Goal: Task Accomplishment & Management: Manage account settings

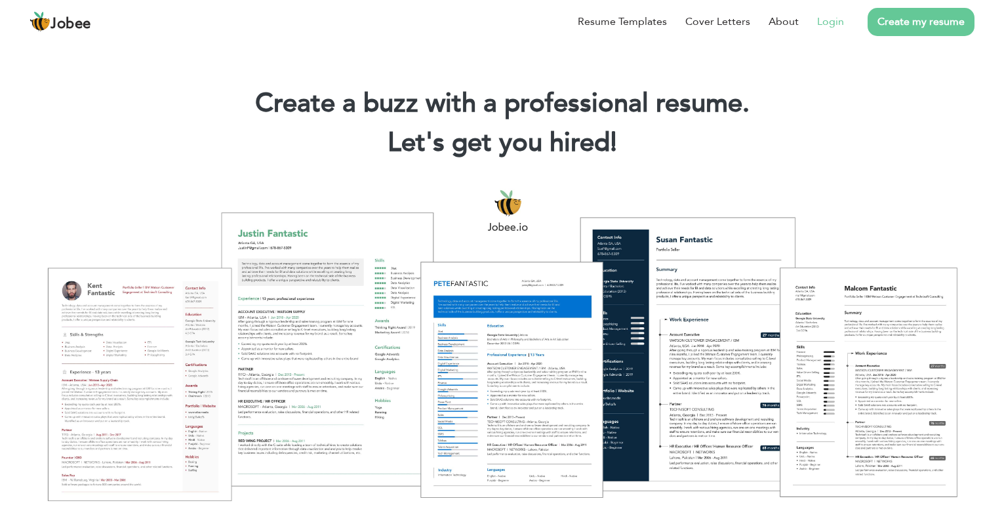
click at [820, 19] on link "Login" at bounding box center [830, 22] width 27 height 16
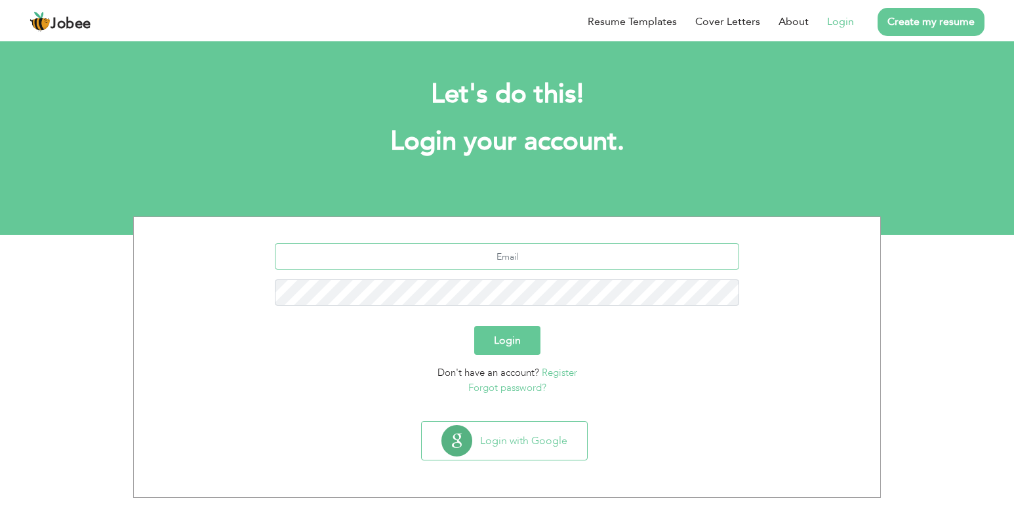
click at [506, 249] on input "text" at bounding box center [507, 256] width 465 height 26
type input "[EMAIL_ADDRESS][DOMAIN_NAME]"
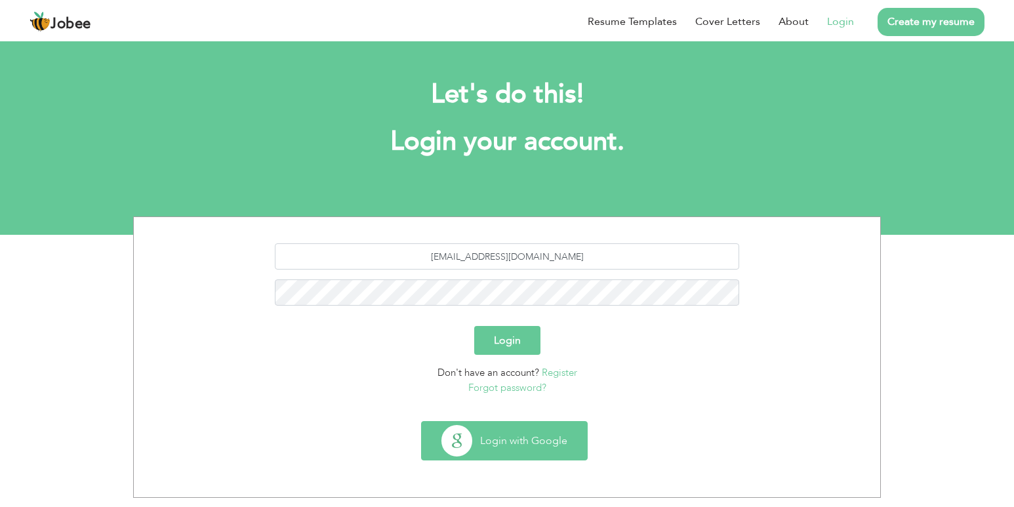
click at [522, 430] on button "Login with Google" at bounding box center [504, 441] width 165 height 38
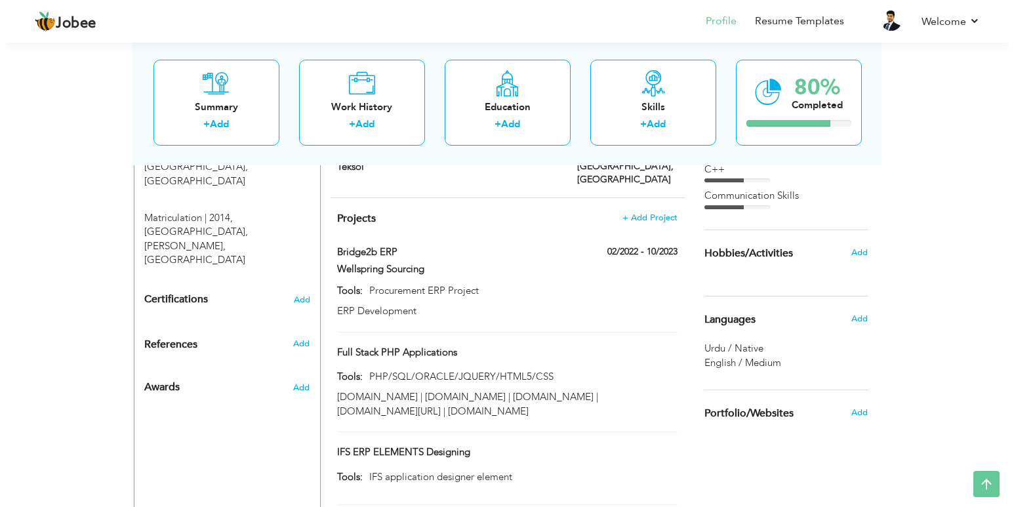
scroll to position [852, 0]
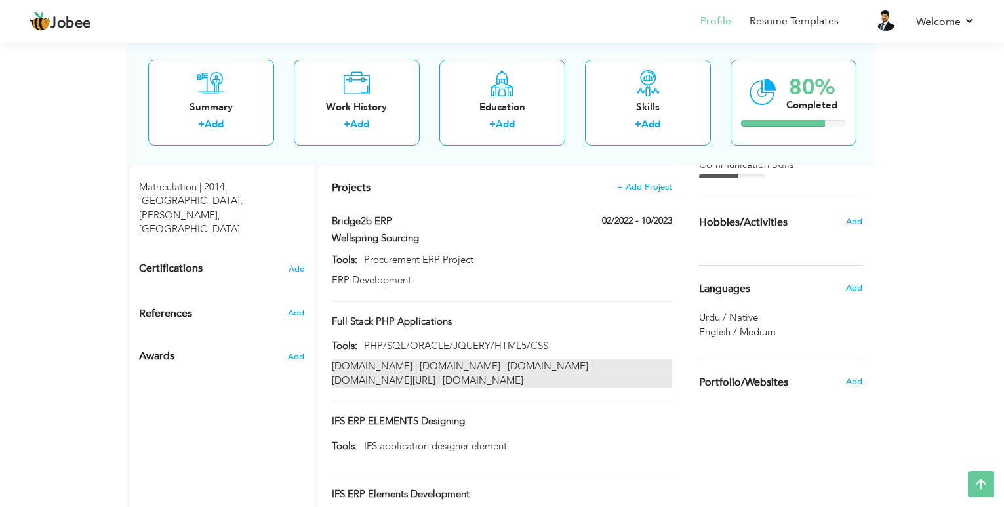
click at [543, 359] on div "vmi.millat.com.pk | career.millat.com.pk | library.millat.com.pk | vmi.millat.c…" at bounding box center [502, 373] width 340 height 28
type input "Full Stack PHP Applications"
type input "PHP/SQL/ORACLE/JQUERY/HTML5/CSS"
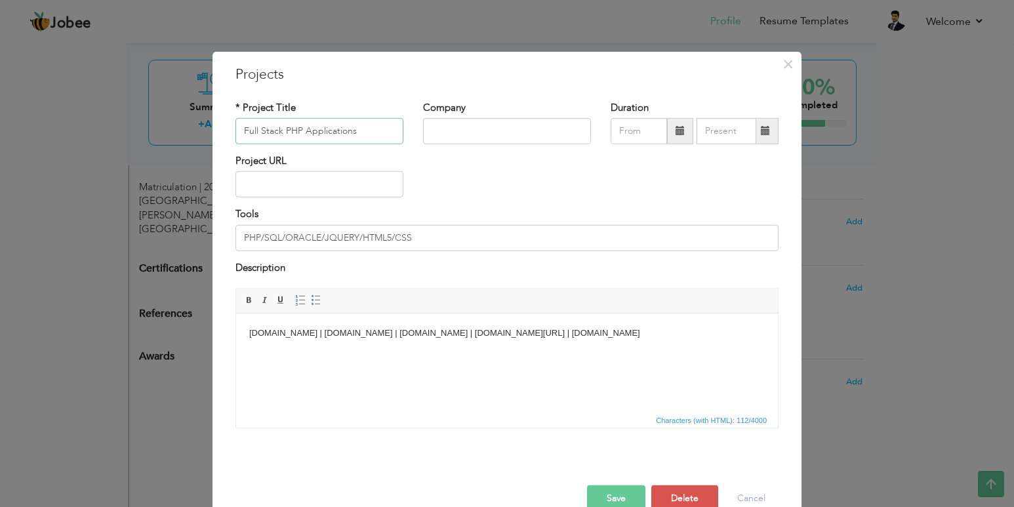
scroll to position [28, 0]
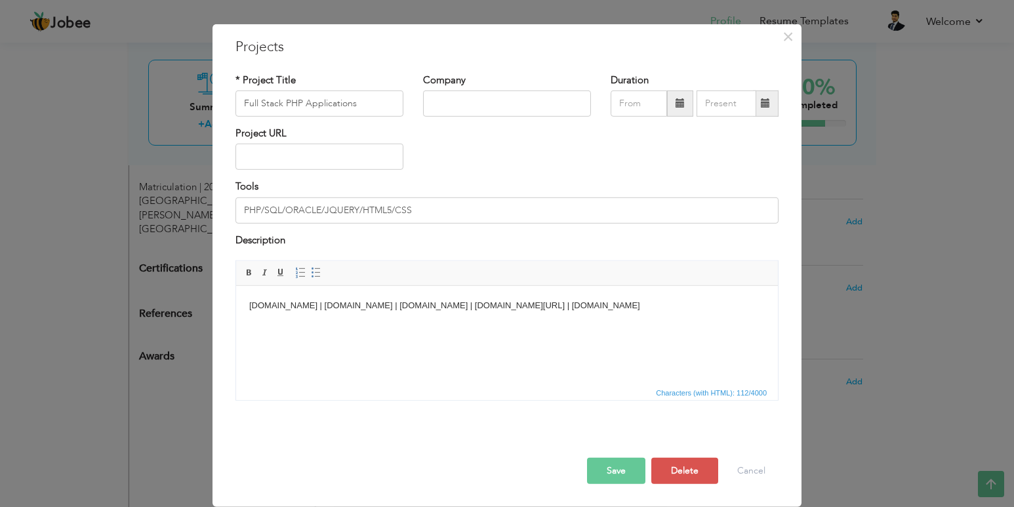
click at [589, 302] on body "vmi.millat.com.pk | career.millat.com.pk | library.millat.com.pk | vmi.millat.c…" at bounding box center [506, 306] width 515 height 14
click at [692, 299] on body "vmi.millat.com.pk | career.millat.com.pk | library.millat.com.pk | vmi.millat.c…" at bounding box center [506, 306] width 515 height 14
click at [694, 303] on body "vmi.millat.com.pk | career.millat.com.pk | library.millat.com.pk | vmi.millat.c…" at bounding box center [506, 306] width 515 height 14
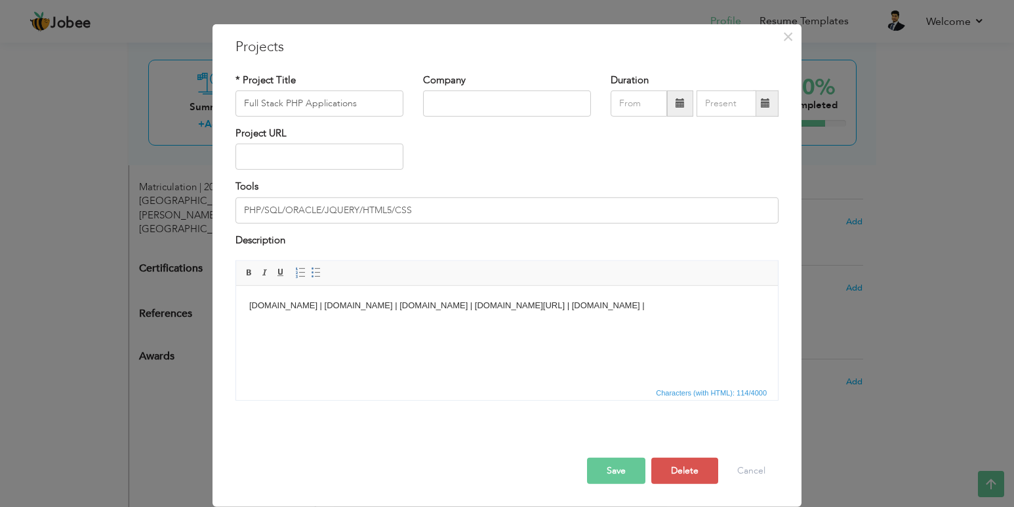
click at [625, 467] on button "Save" at bounding box center [616, 471] width 58 height 26
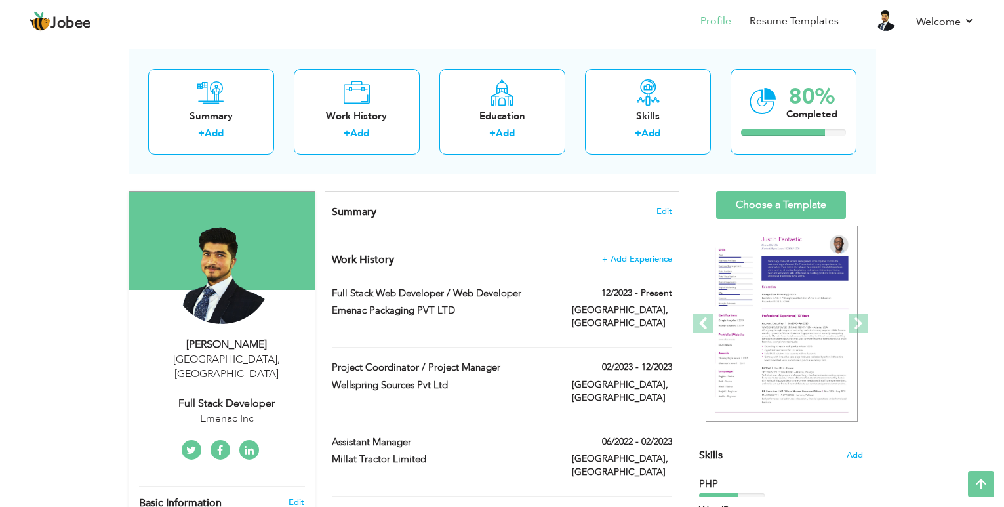
scroll to position [0, 0]
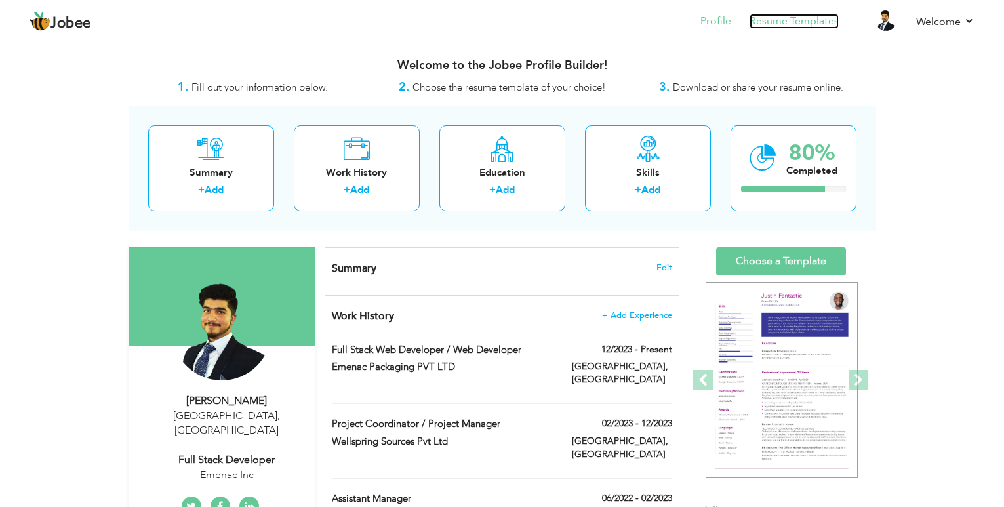
click at [765, 14] on link "Resume Templates" at bounding box center [794, 21] width 89 height 15
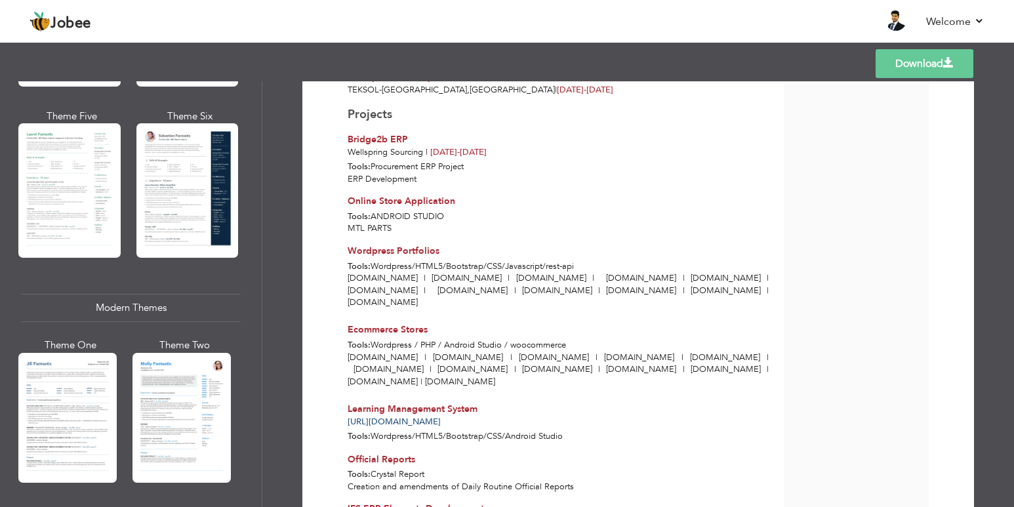
scroll to position [787, 0]
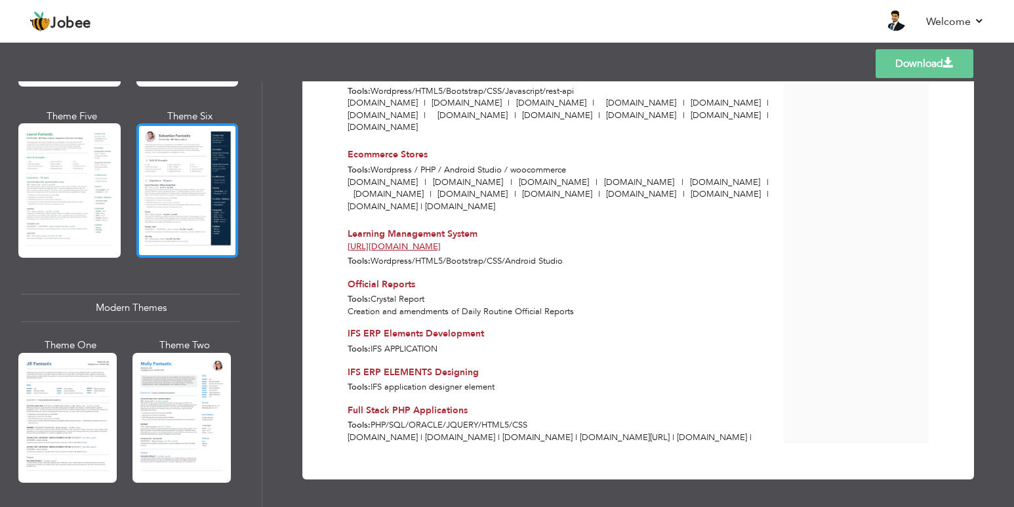
click at [165, 172] on div at bounding box center [187, 190] width 102 height 134
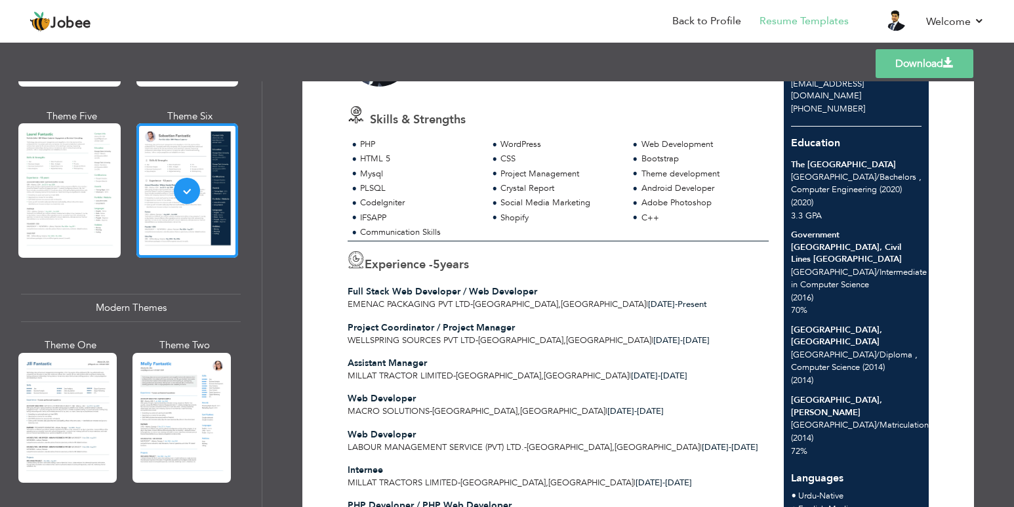
scroll to position [0, 0]
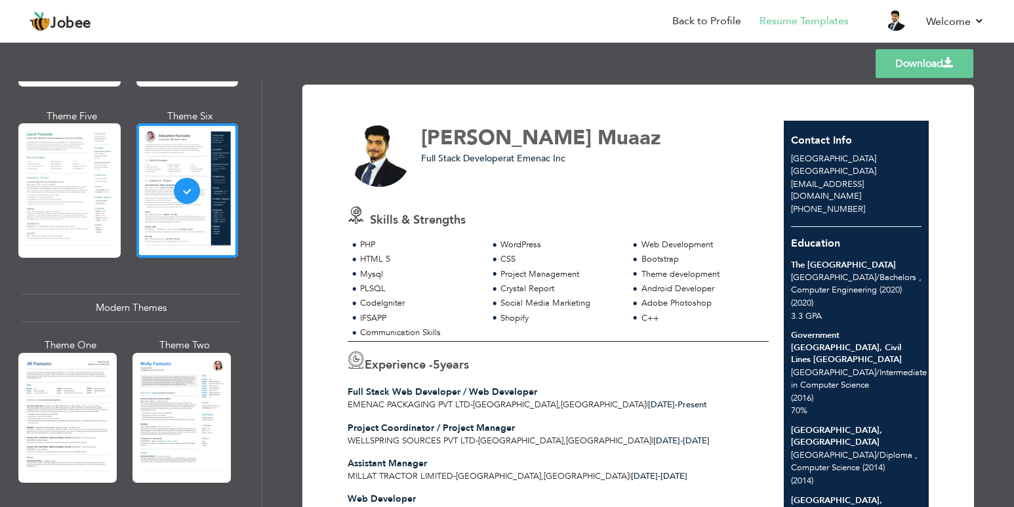
click at [118, 188] on div "Theme Five" at bounding box center [72, 189] width 102 height 158
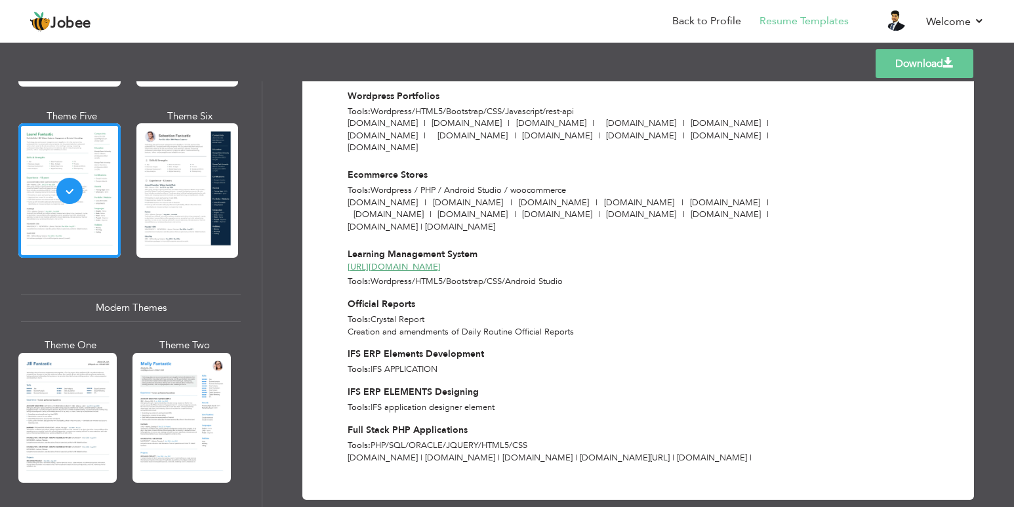
scroll to position [676, 0]
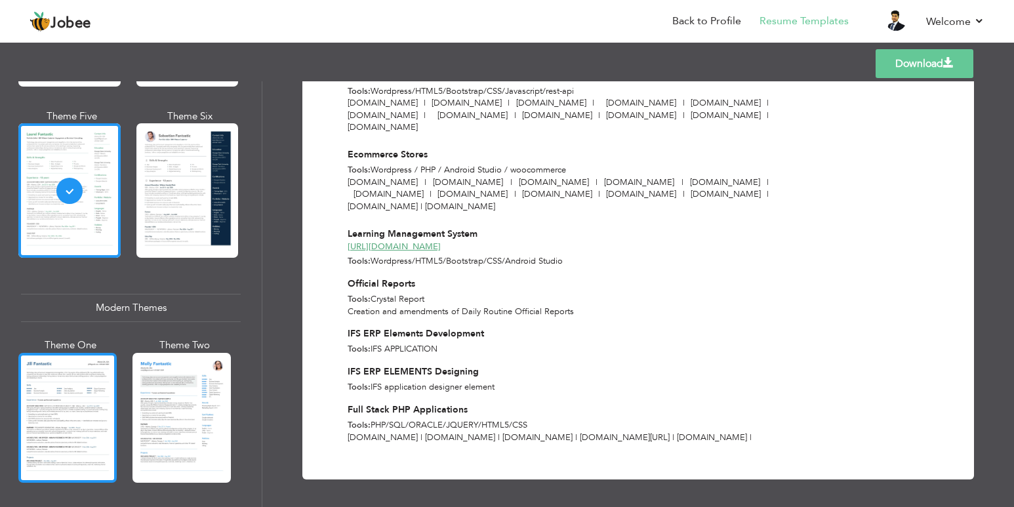
click at [75, 386] on div at bounding box center [67, 418] width 98 height 130
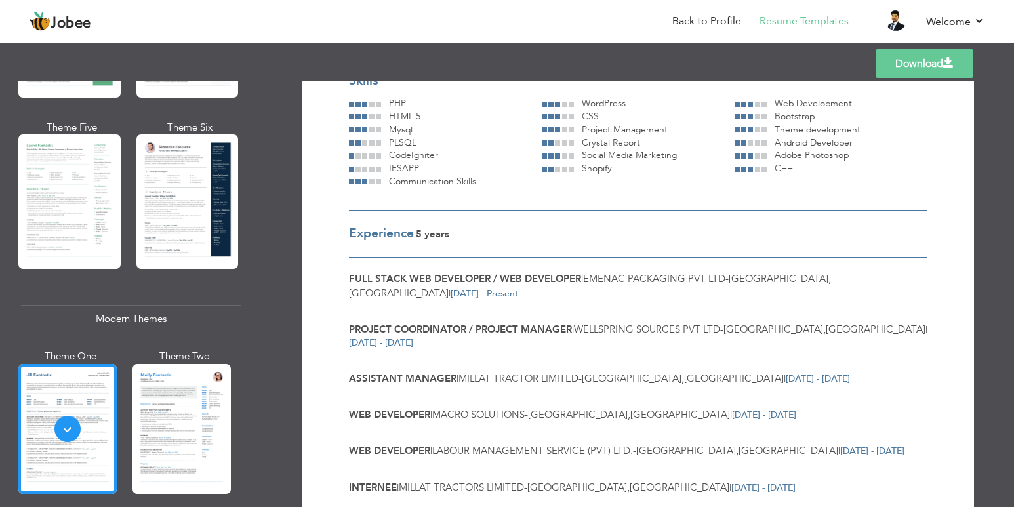
scroll to position [393, 0]
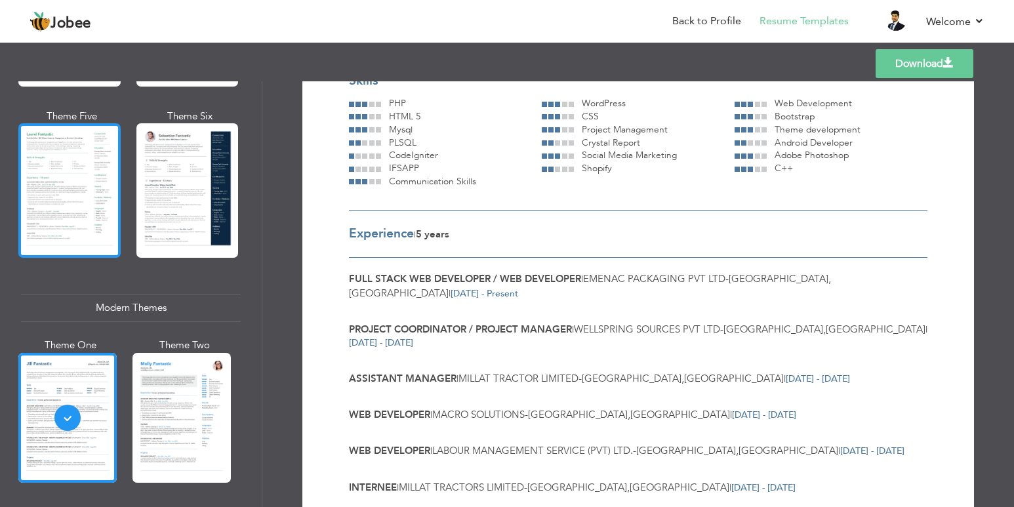
click at [64, 220] on div at bounding box center [69, 190] width 102 height 134
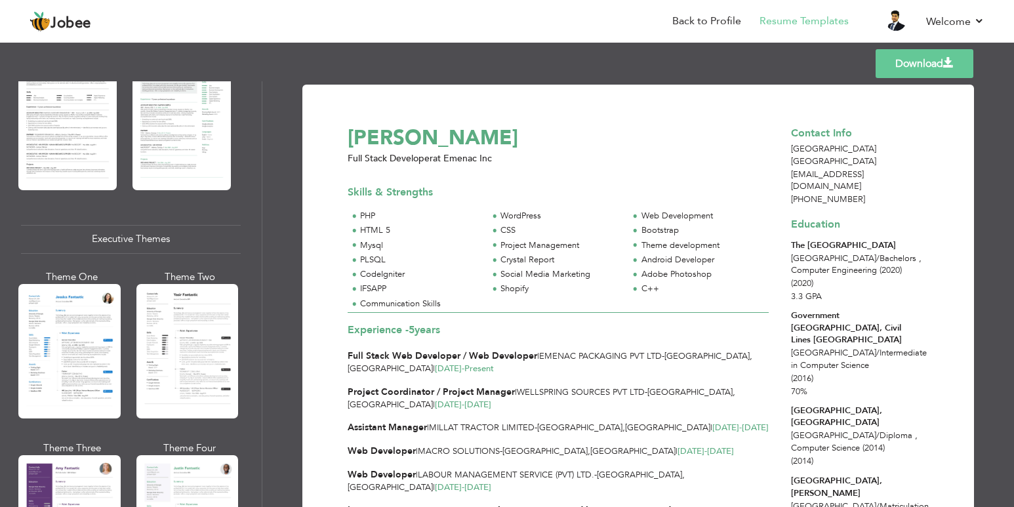
scroll to position [918, 0]
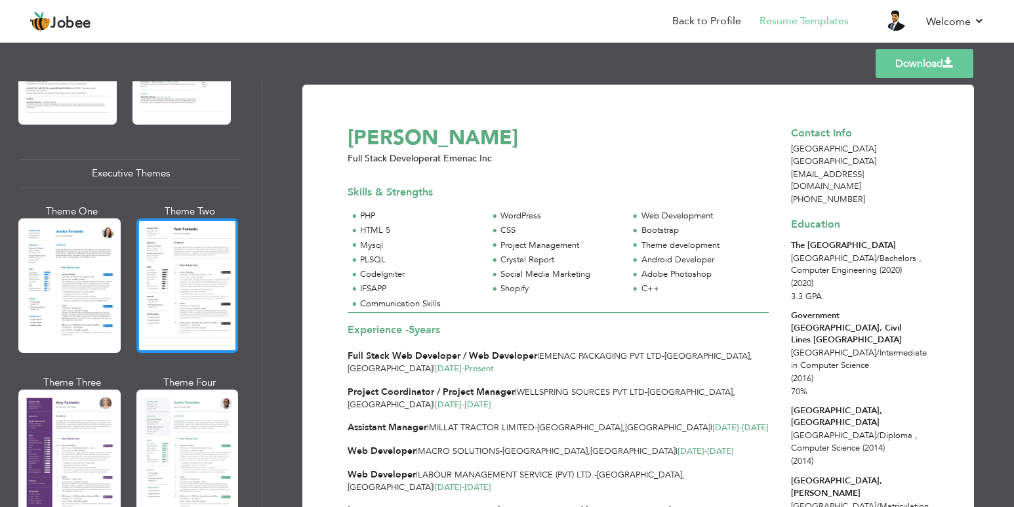
click at [169, 273] on div at bounding box center [187, 285] width 102 height 134
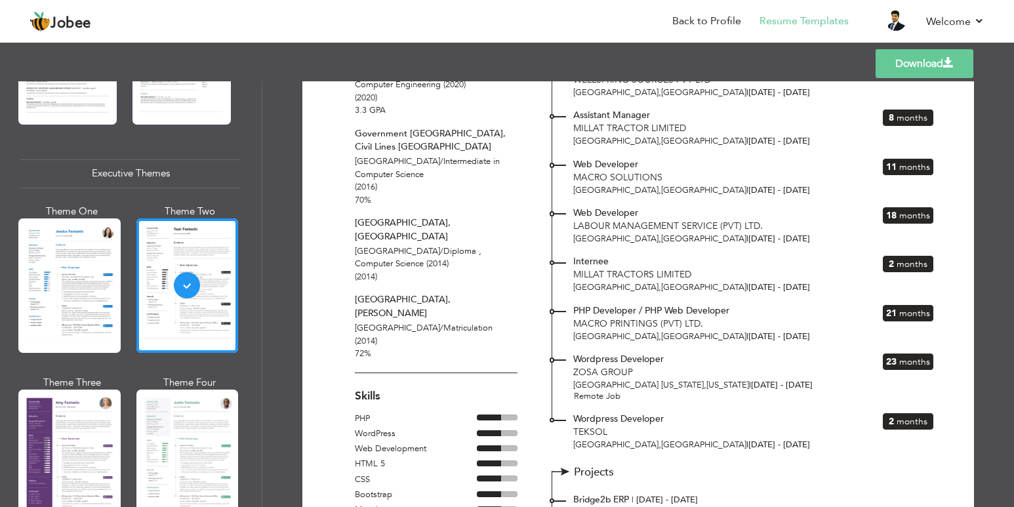
scroll to position [131, 0]
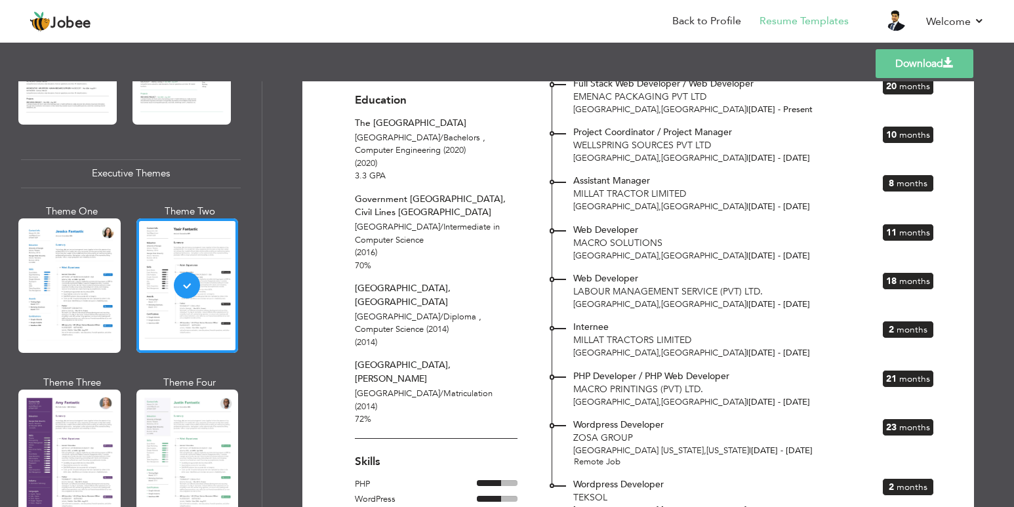
click at [626, 241] on span "Macro Solutions" at bounding box center [617, 243] width 89 height 12
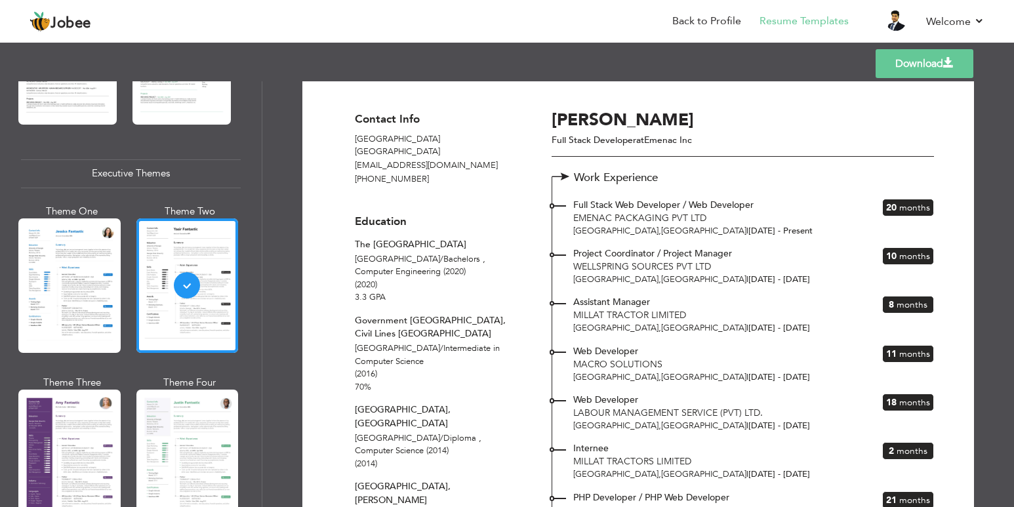
scroll to position [0, 0]
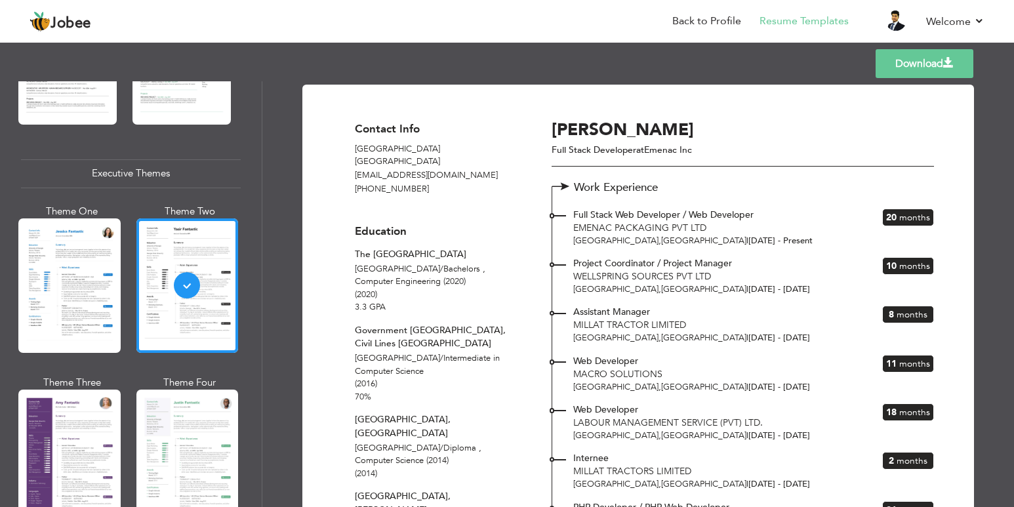
click at [915, 64] on link "Download" at bounding box center [924, 63] width 98 height 29
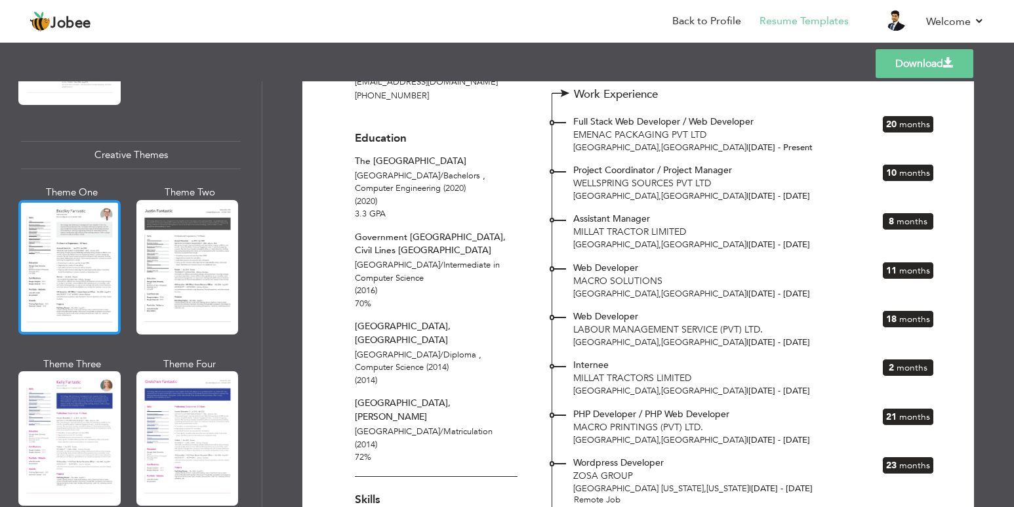
scroll to position [1639, 0]
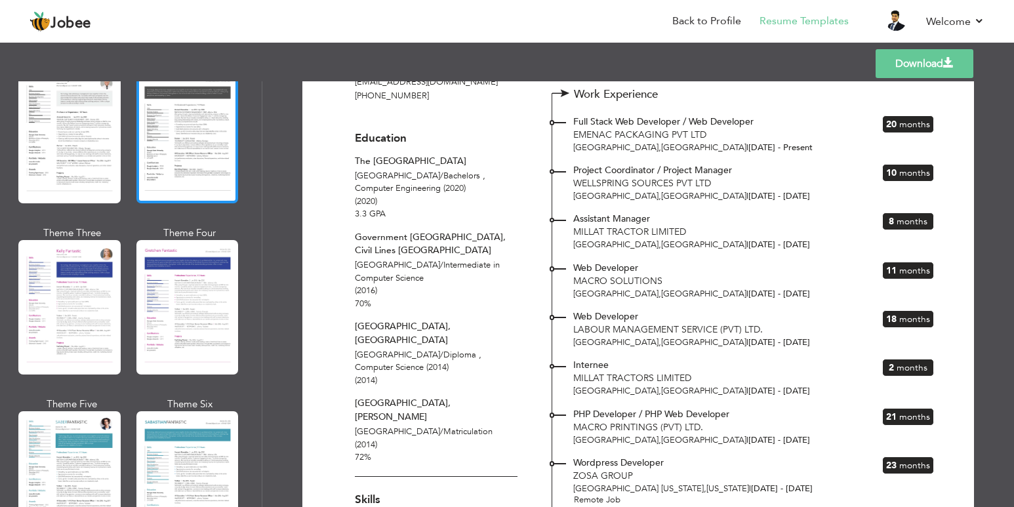
click at [139, 150] on div at bounding box center [187, 136] width 102 height 134
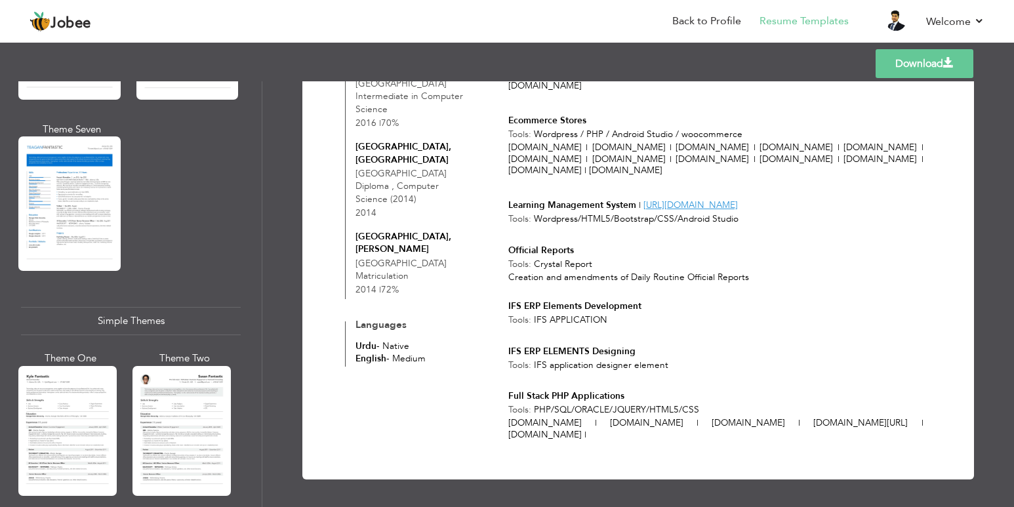
scroll to position [2230, 0]
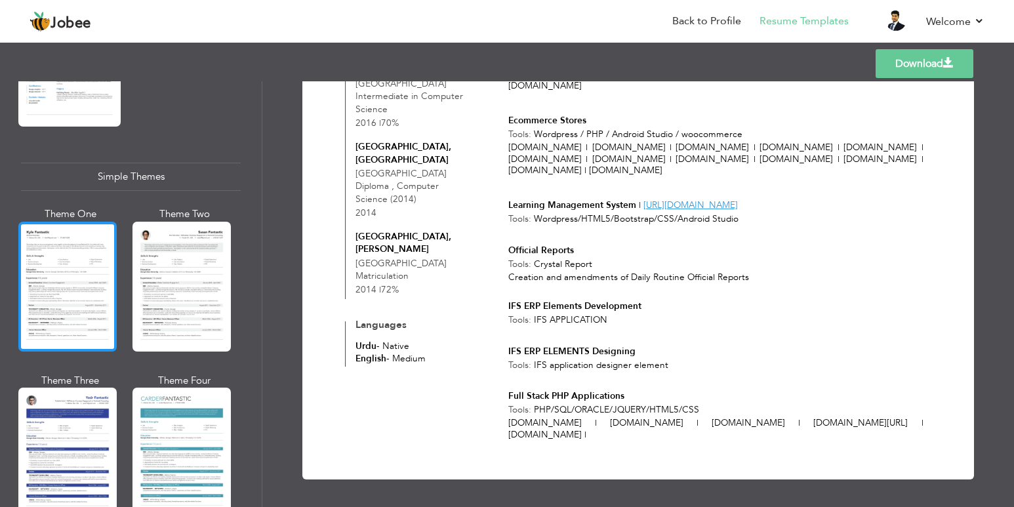
click at [81, 228] on div at bounding box center [67, 287] width 98 height 130
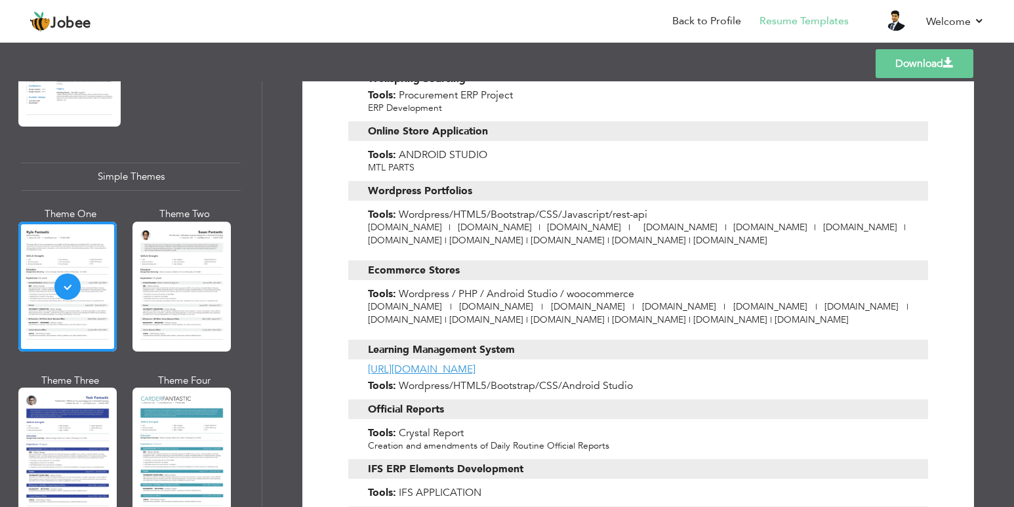
scroll to position [1224, 0]
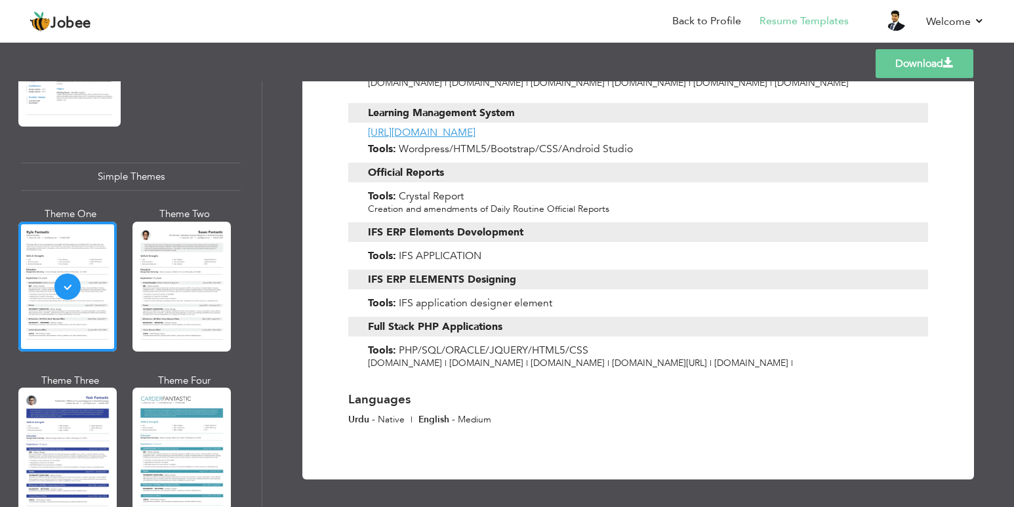
click at [896, 56] on link "Download" at bounding box center [924, 63] width 98 height 29
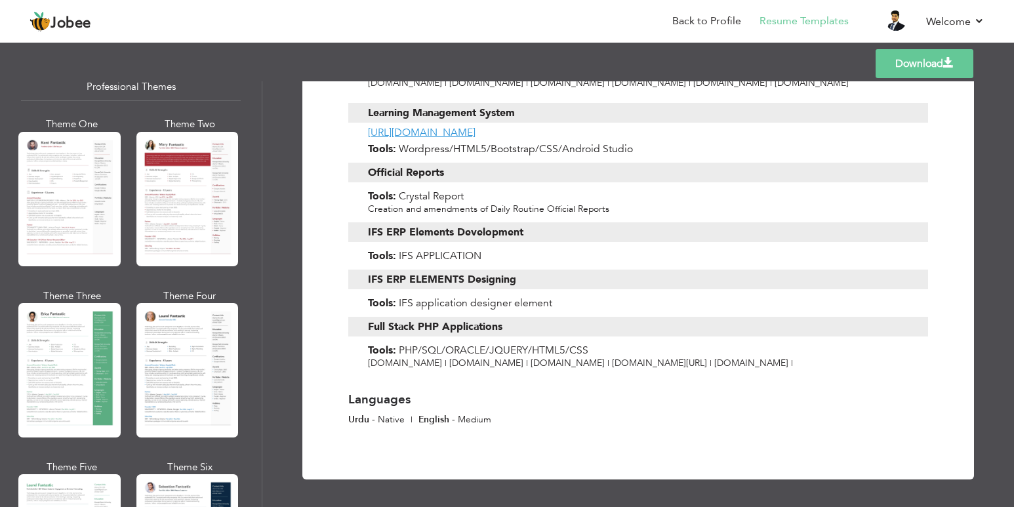
scroll to position [66, 0]
